Goal: Unclear

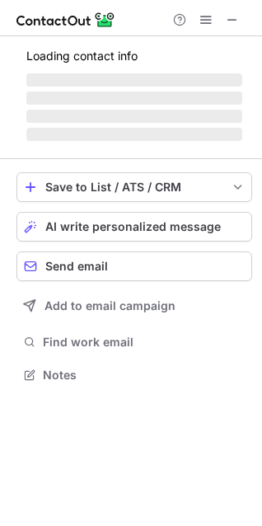
scroll to position [373, 262]
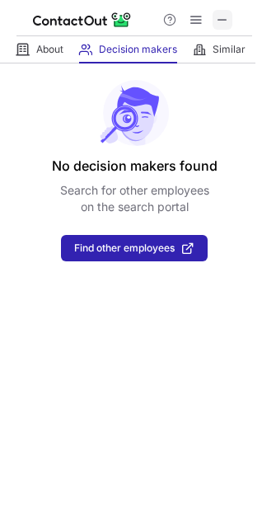
click at [224, 19] on span at bounding box center [222, 19] width 13 height 13
